Goal: Find specific page/section

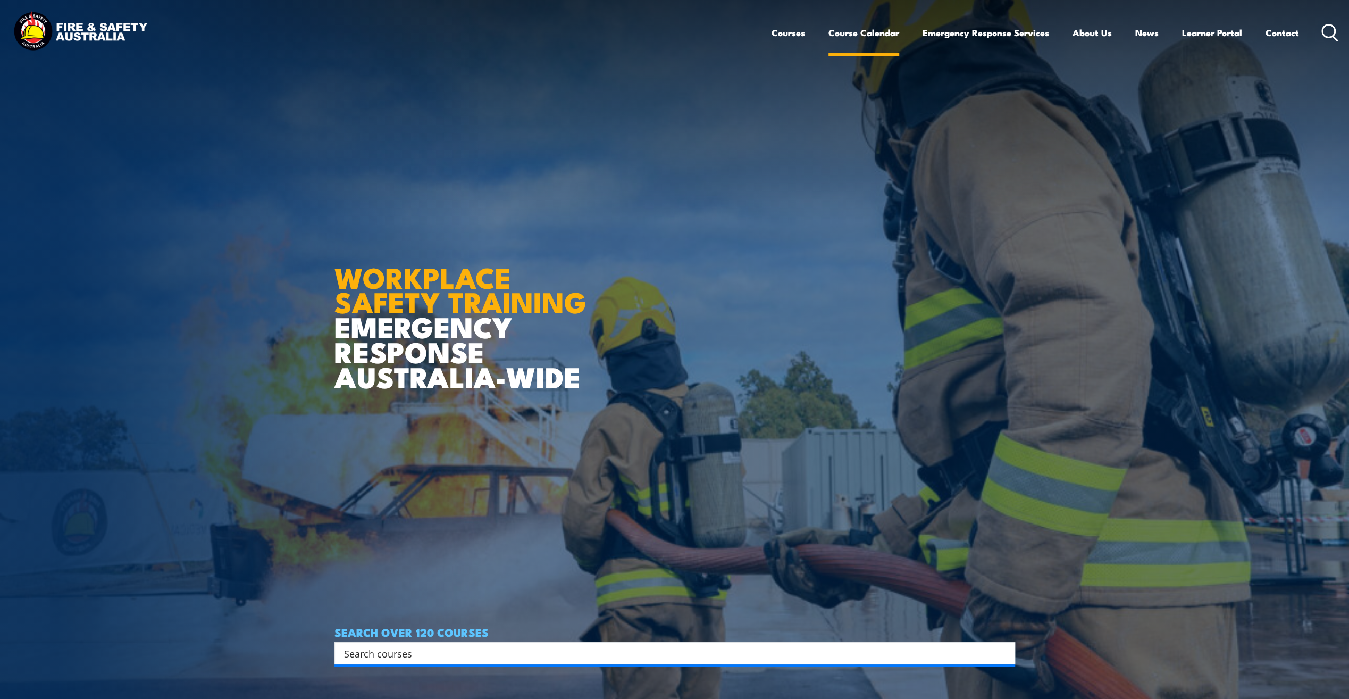
click at [846, 34] on link "Course Calendar" at bounding box center [863, 33] width 71 height 28
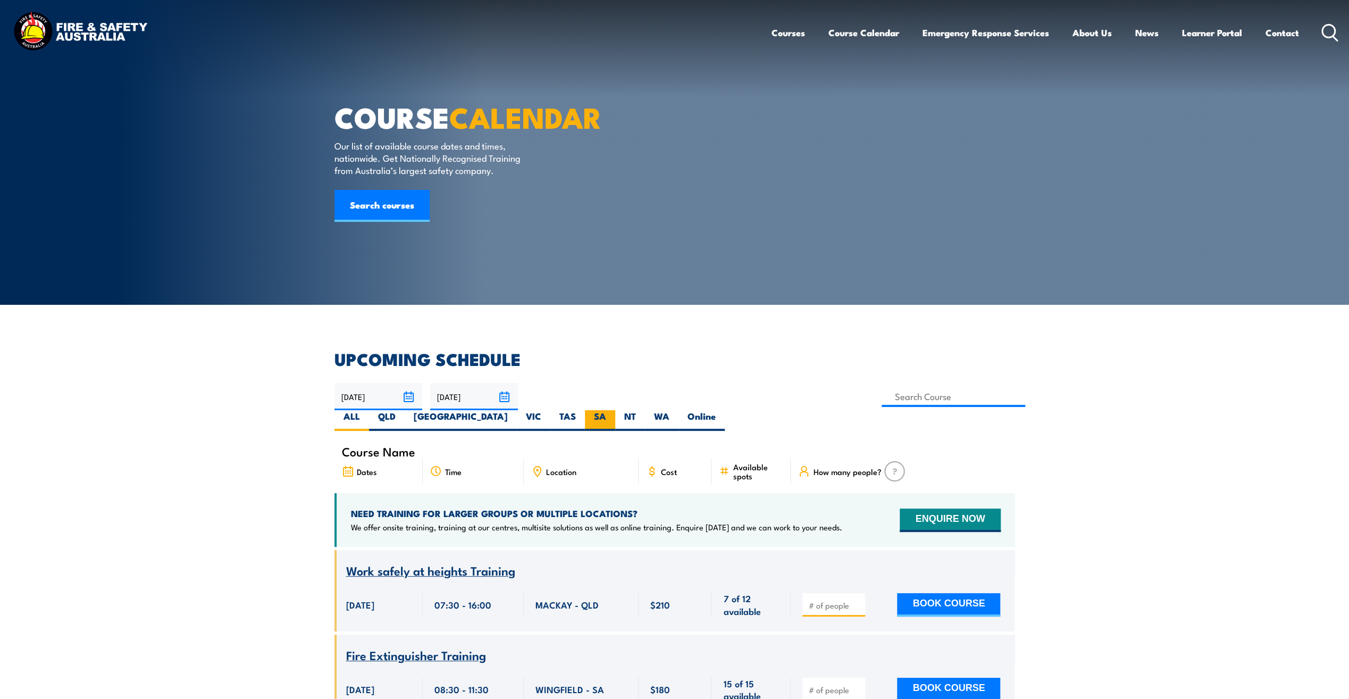
click at [615, 410] on label "SA" at bounding box center [600, 420] width 30 height 21
click at [613, 410] on input "SA" at bounding box center [609, 413] width 7 height 7
radio input "true"
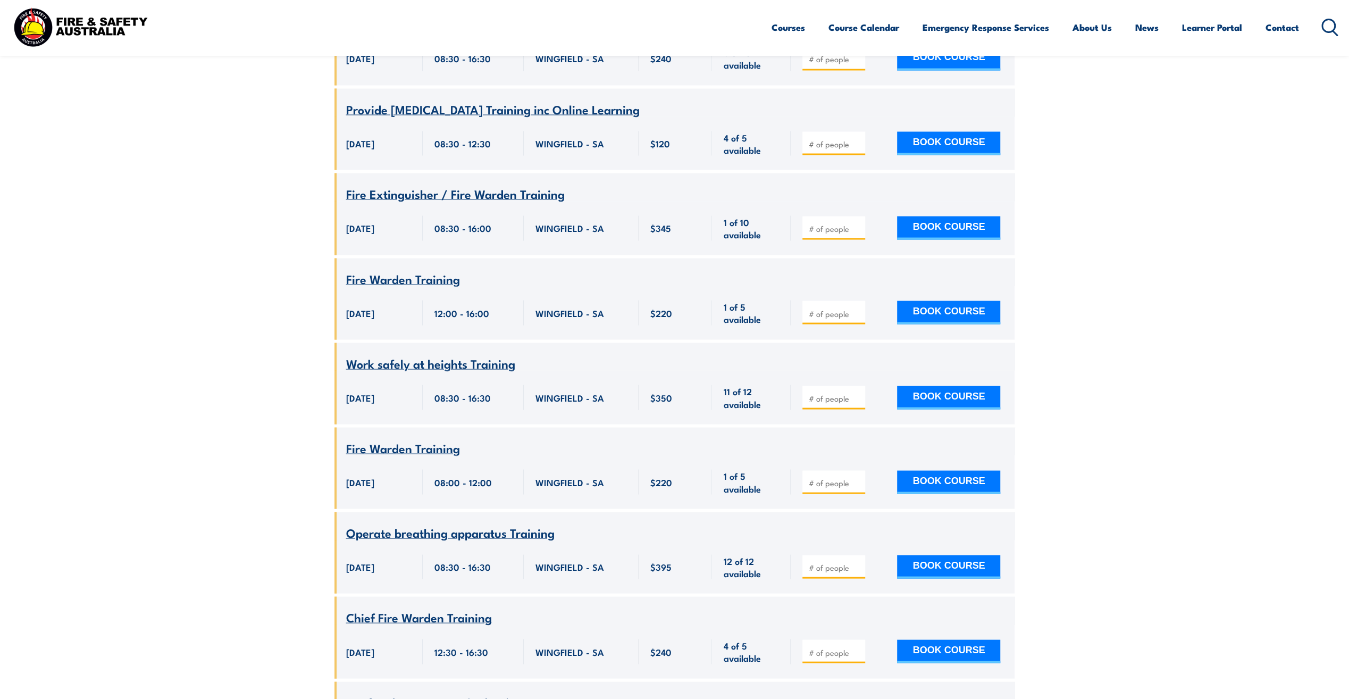
scroll to position [1914, 0]
